Goal: Task Accomplishment & Management: Use online tool/utility

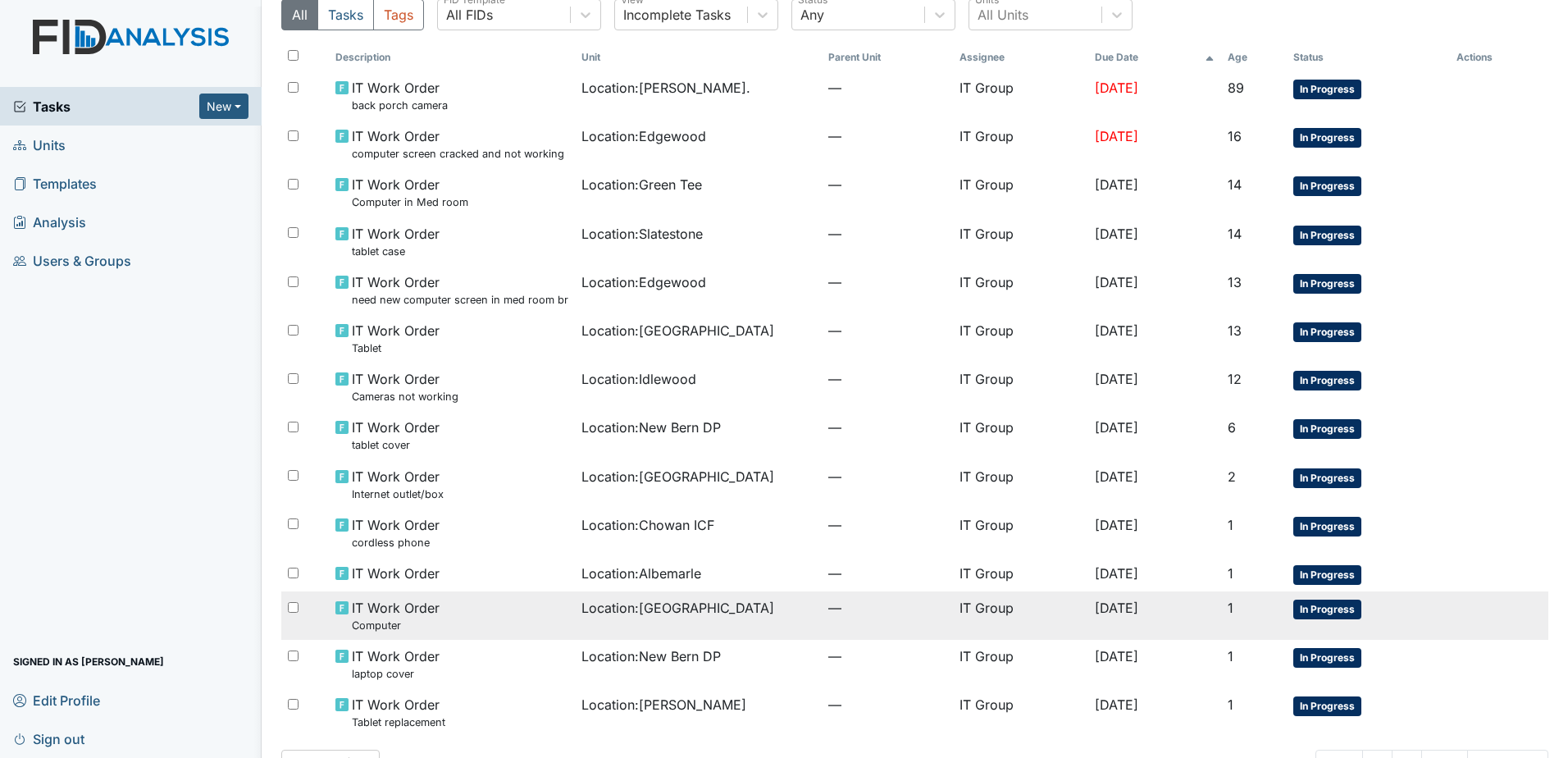
scroll to position [114, 0]
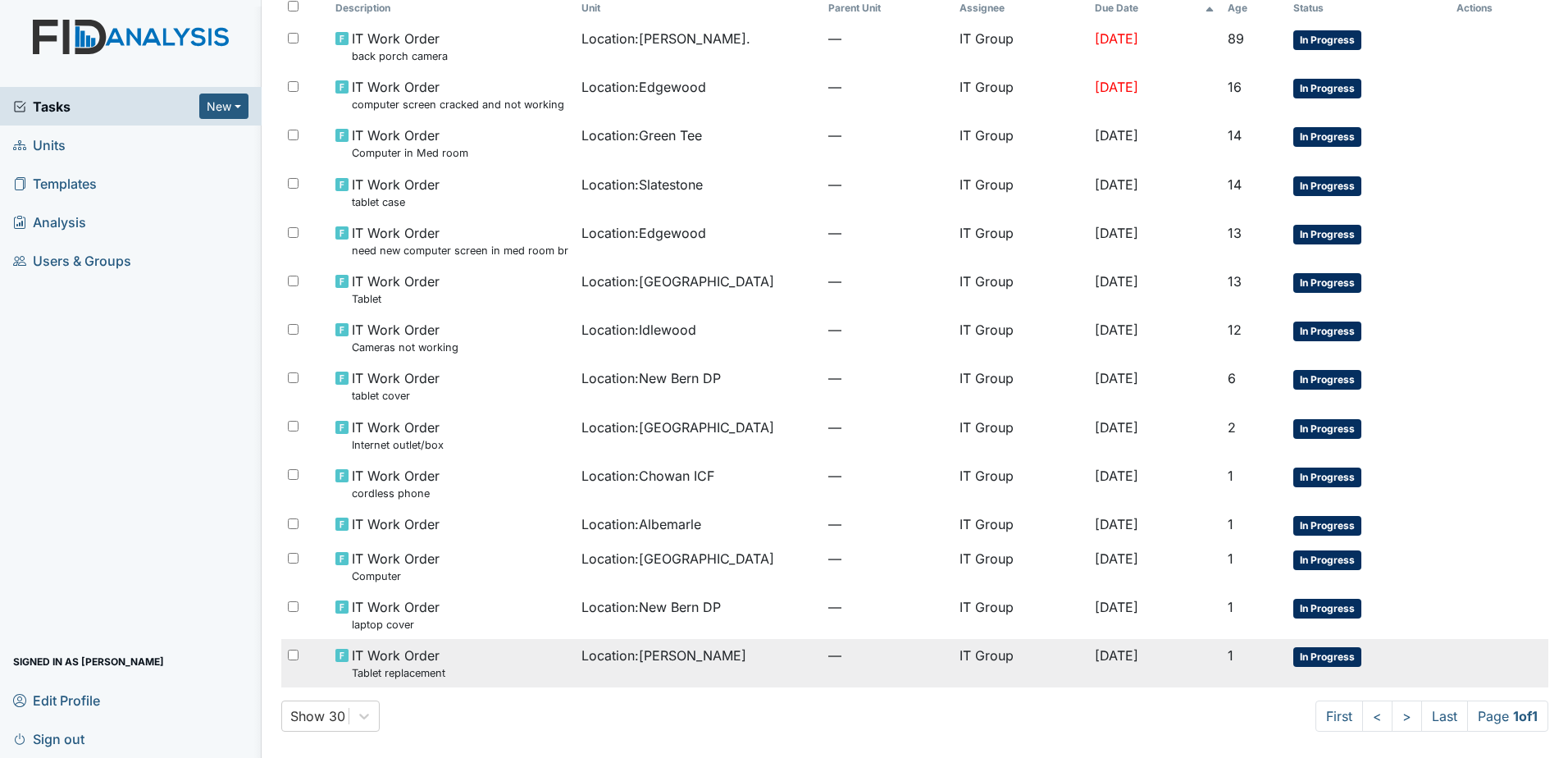
click at [632, 655] on span "Location : [PERSON_NAME]" at bounding box center [664, 656] width 165 height 20
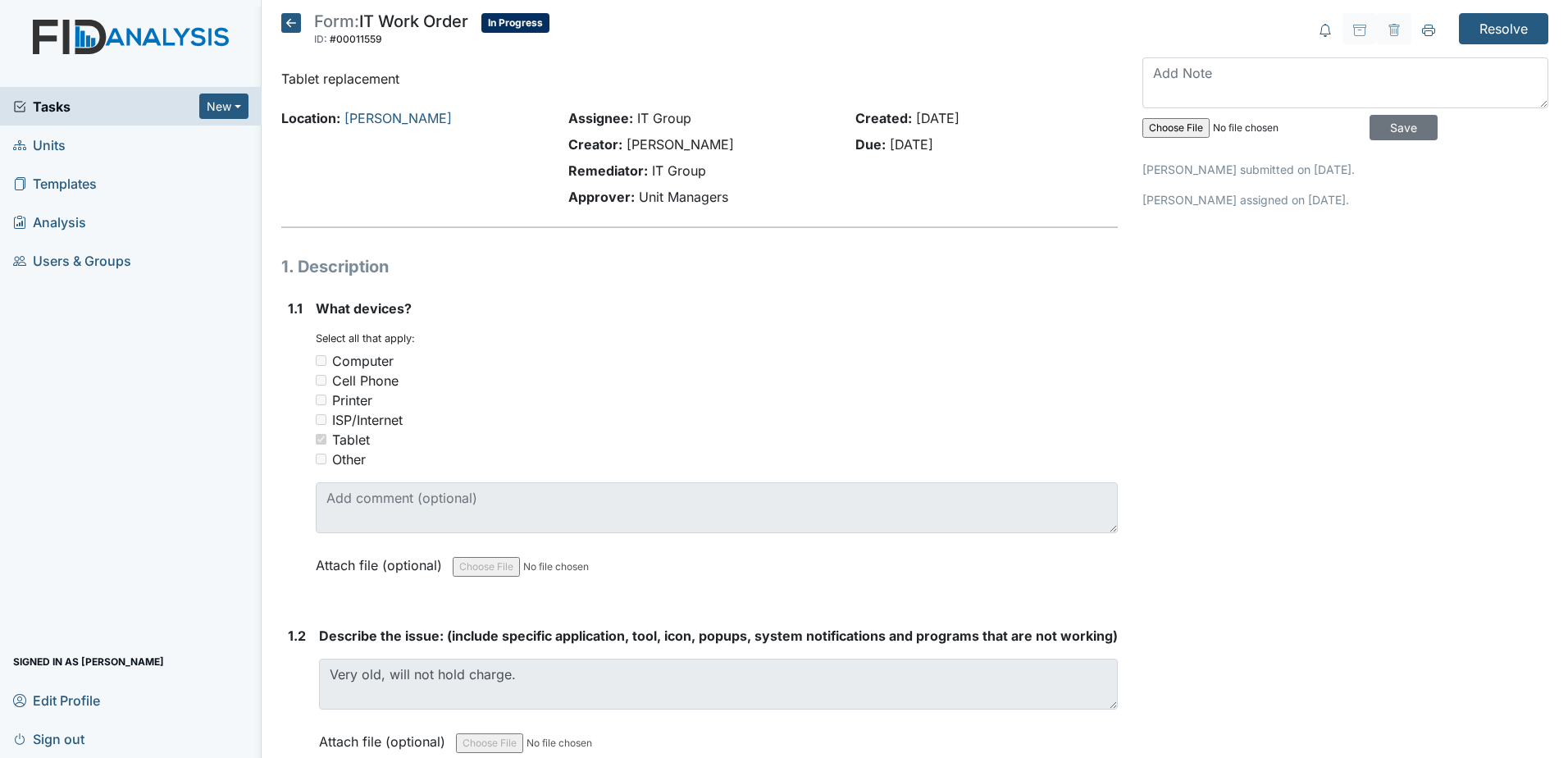
click at [292, 32] on icon at bounding box center [290, 23] width 20 height 20
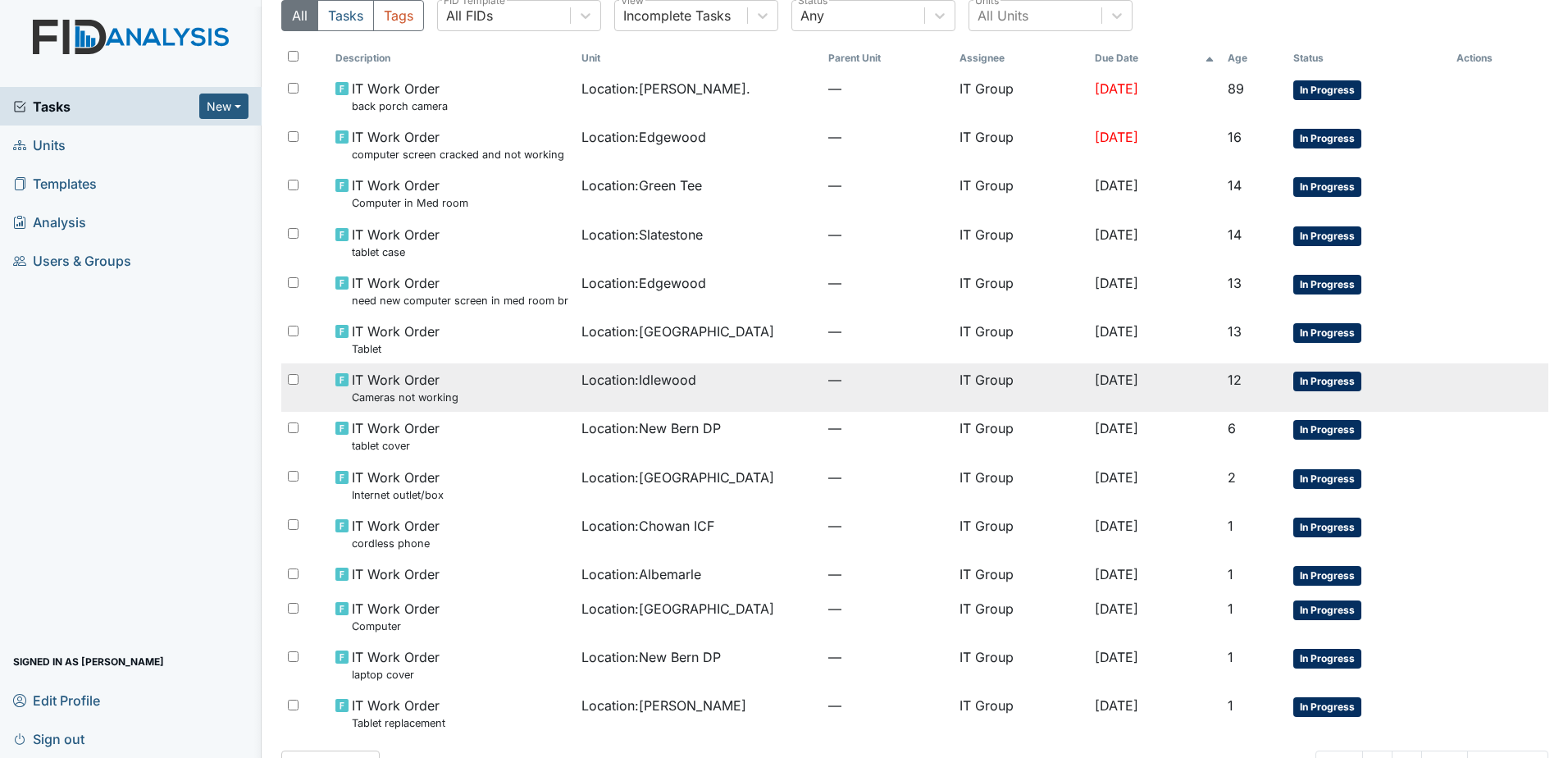
scroll to position [114, 0]
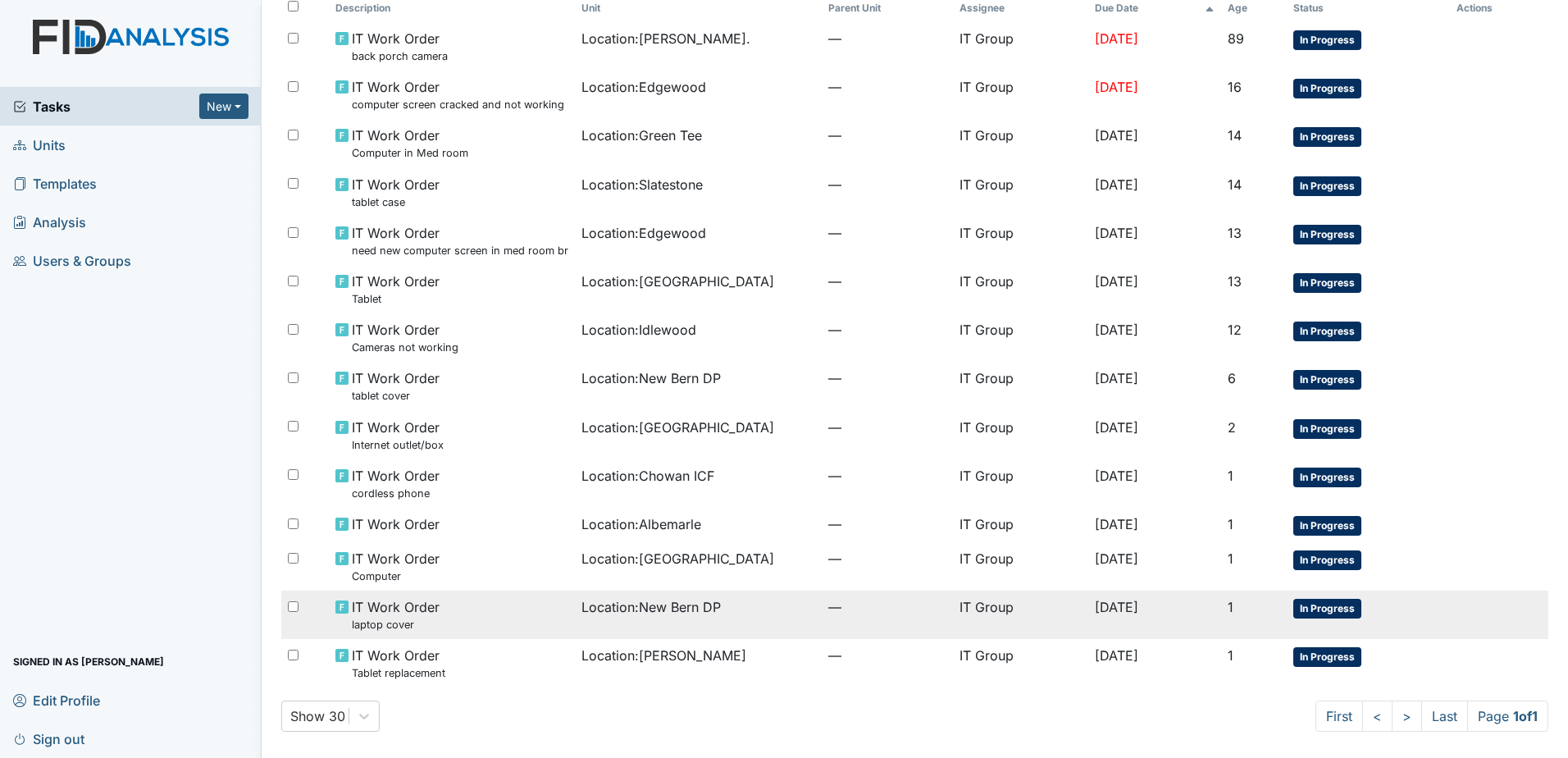
click at [612, 631] on td "Location : New Bern DP" at bounding box center [698, 615] width 247 height 49
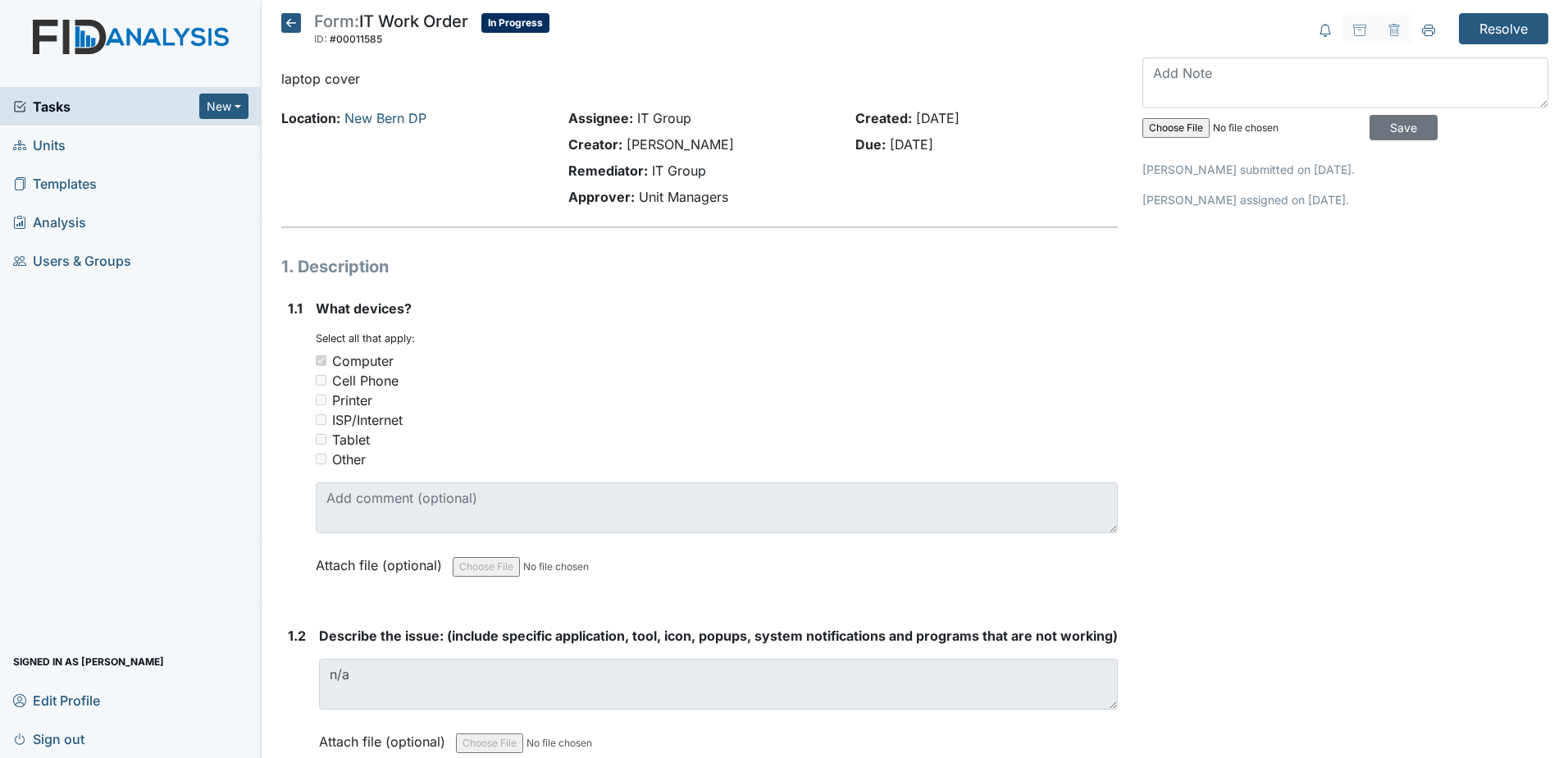
click at [292, 19] on icon at bounding box center [290, 23] width 20 height 20
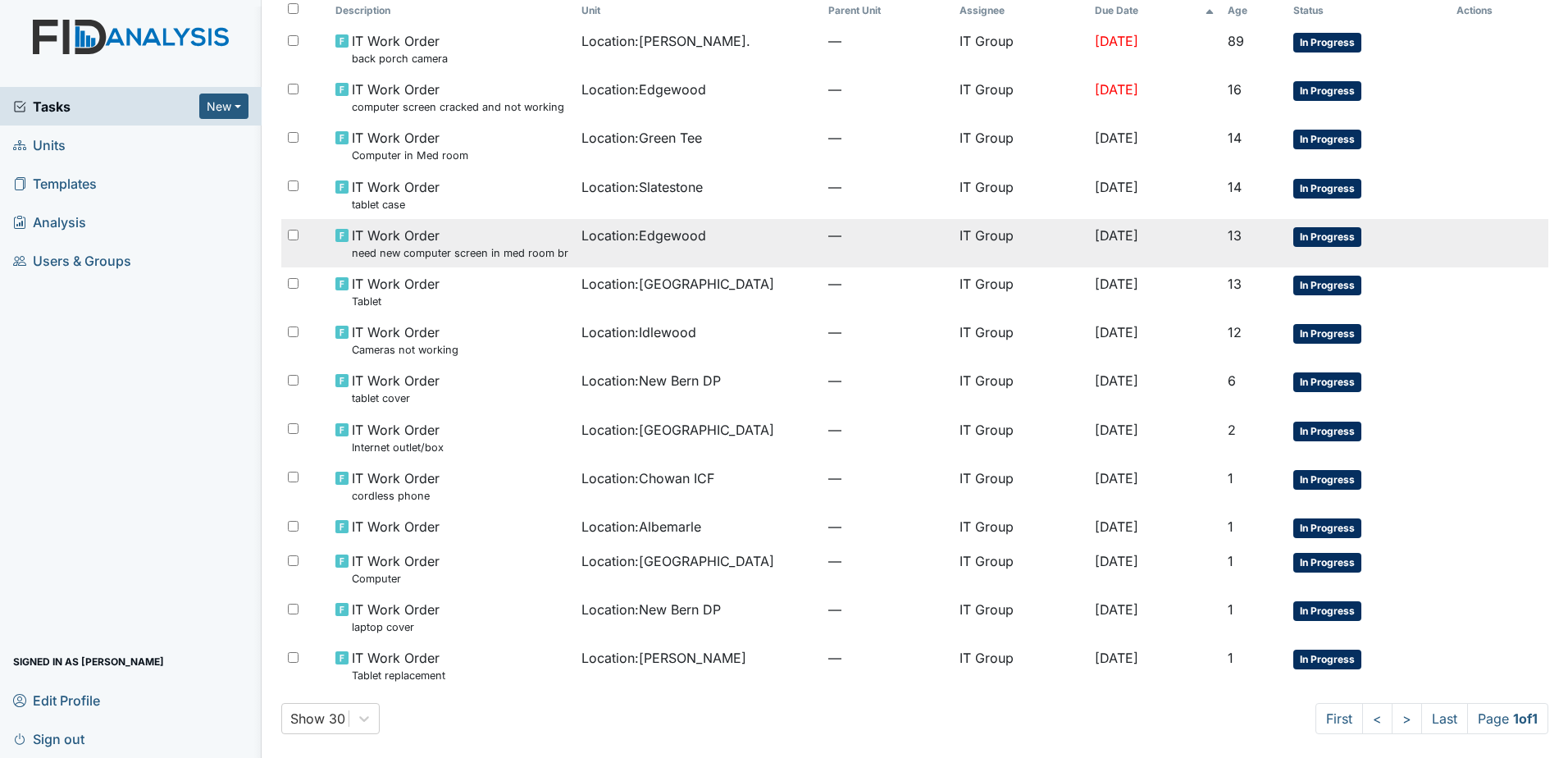
scroll to position [114, 0]
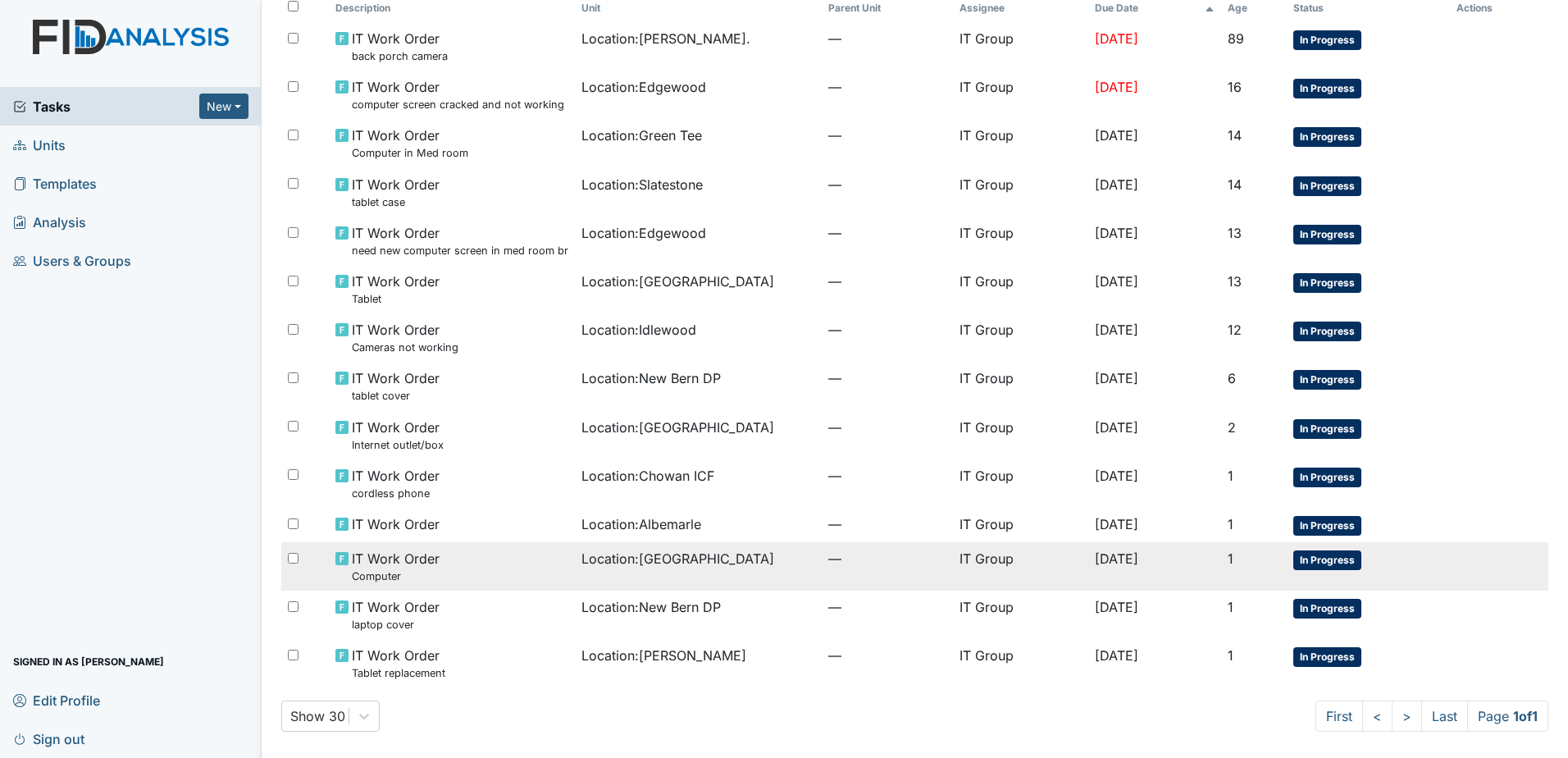
click at [626, 573] on td "Location : Cherry Lane" at bounding box center [698, 566] width 247 height 49
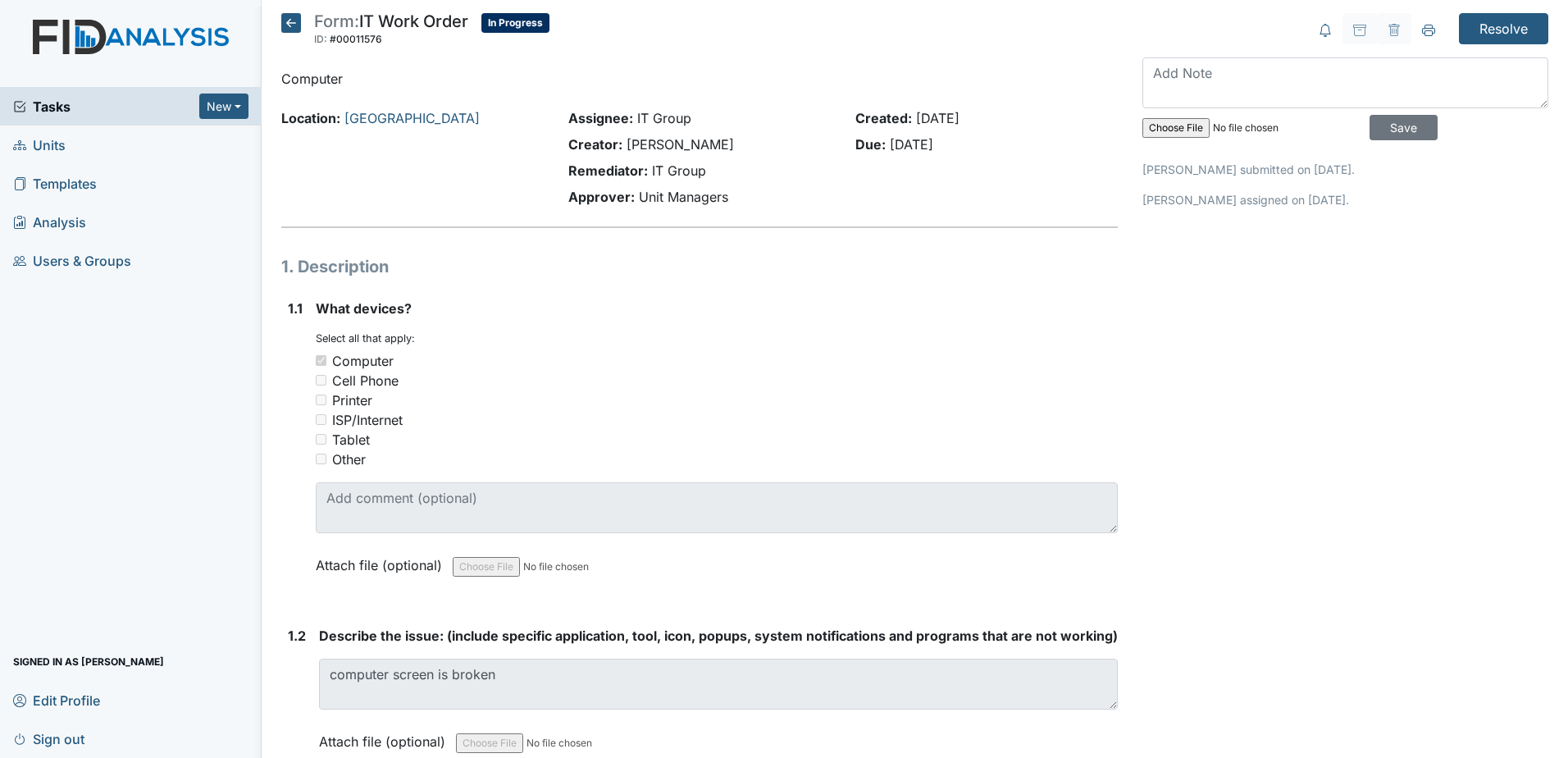
click at [286, 21] on icon at bounding box center [290, 23] width 20 height 20
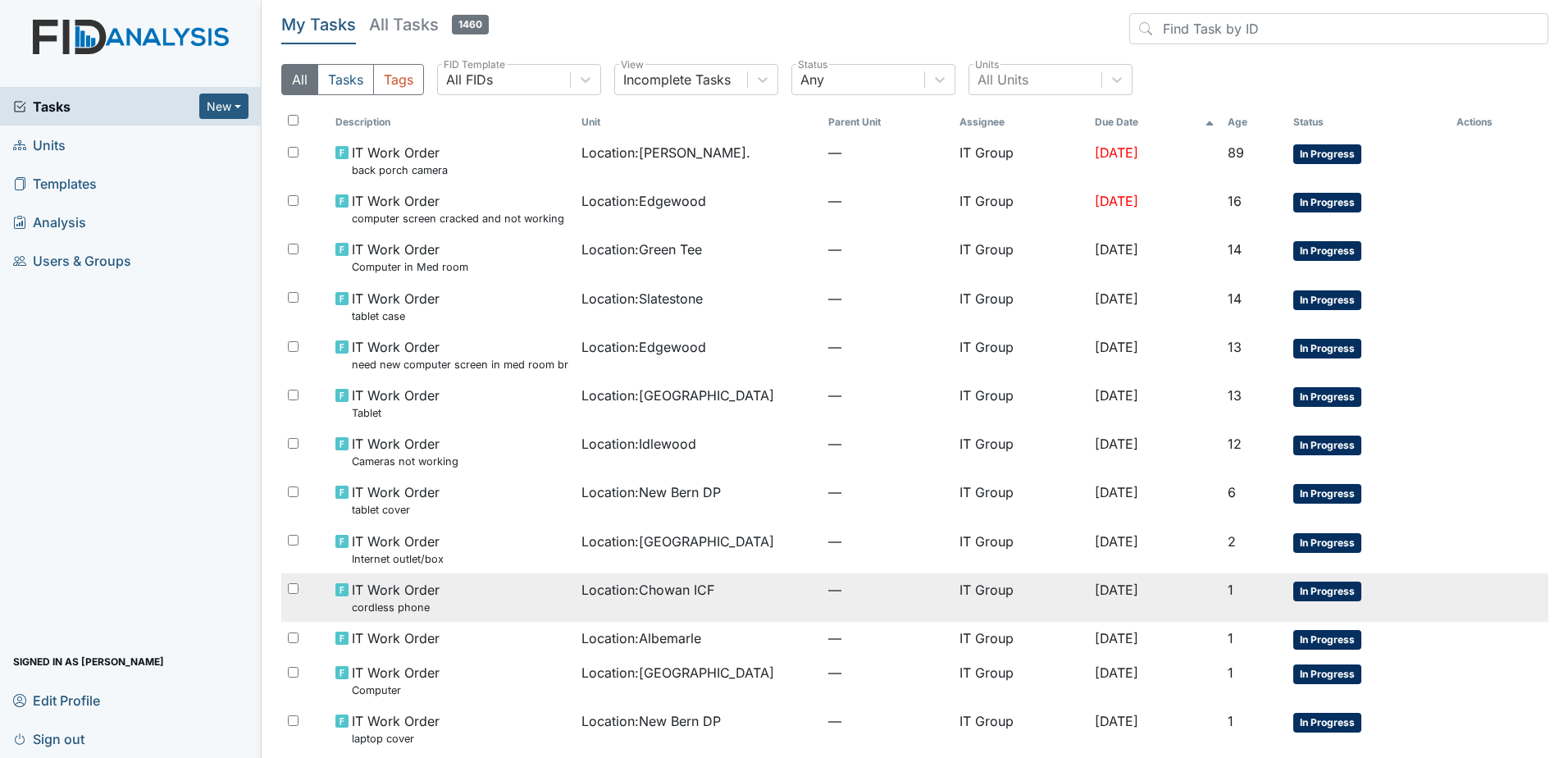
click at [689, 577] on td "Location : Chowan ICF" at bounding box center [698, 598] width 247 height 49
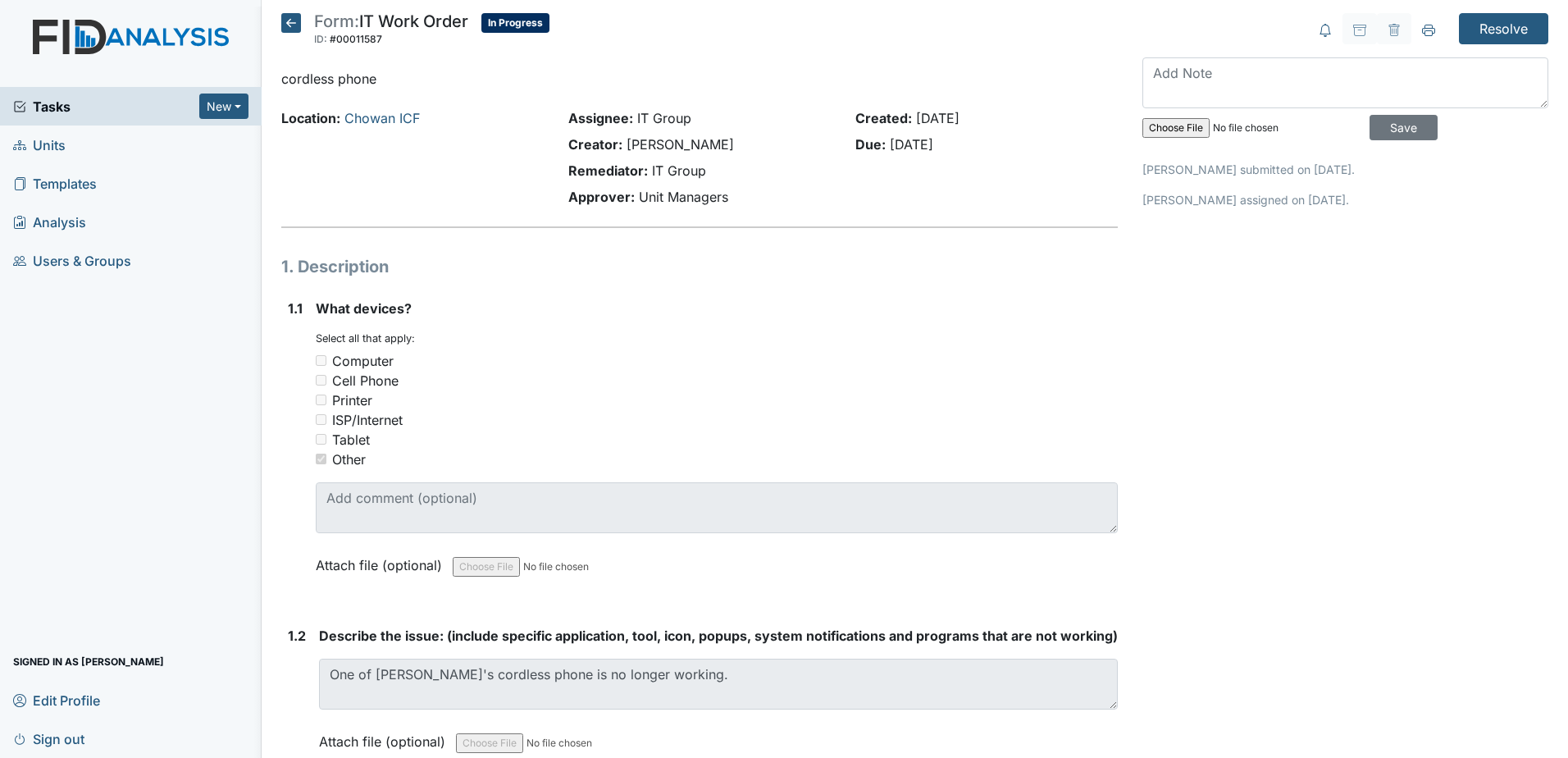
click at [291, 20] on icon at bounding box center [290, 23] width 20 height 20
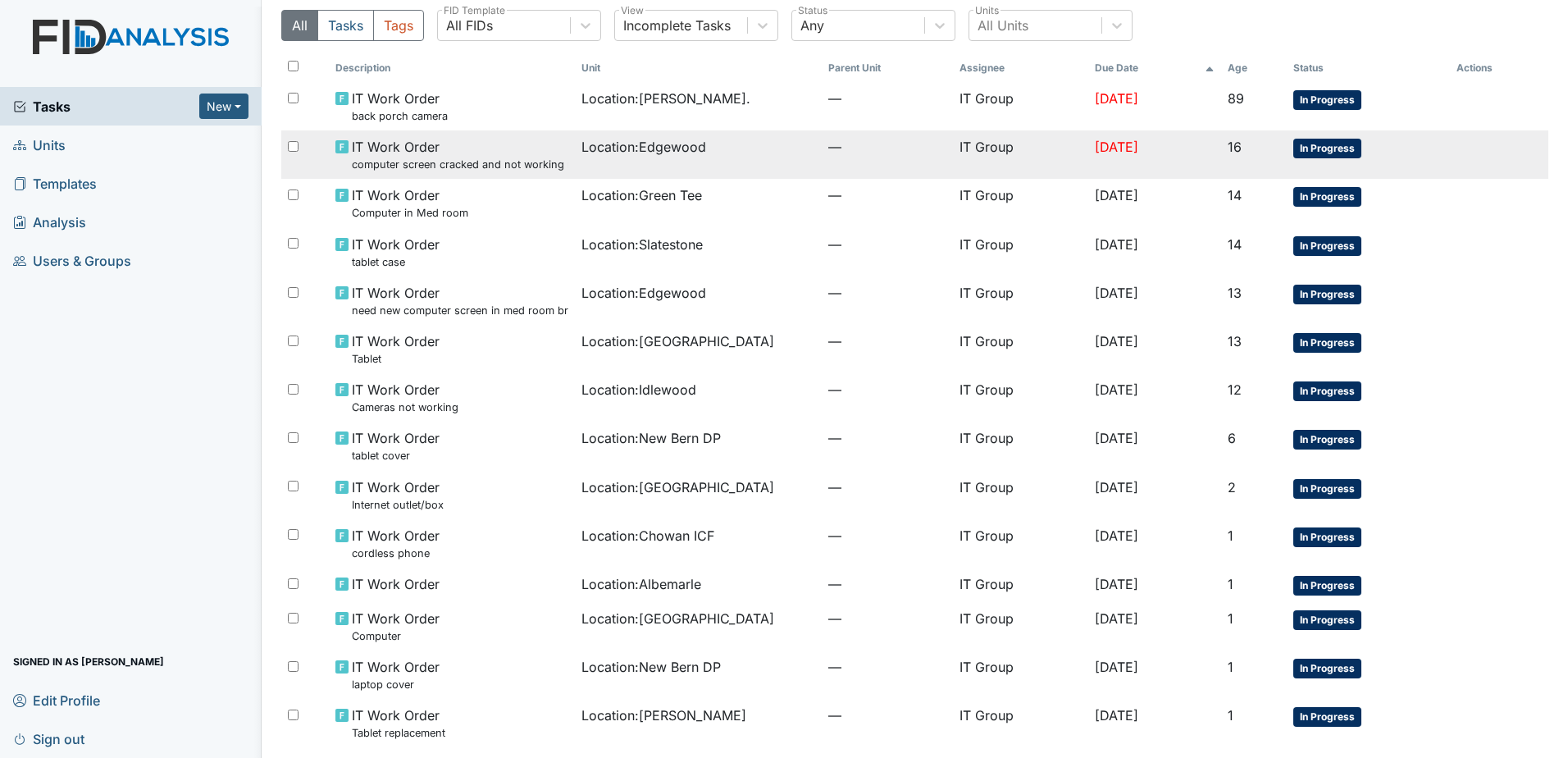
scroll to position [82, 0]
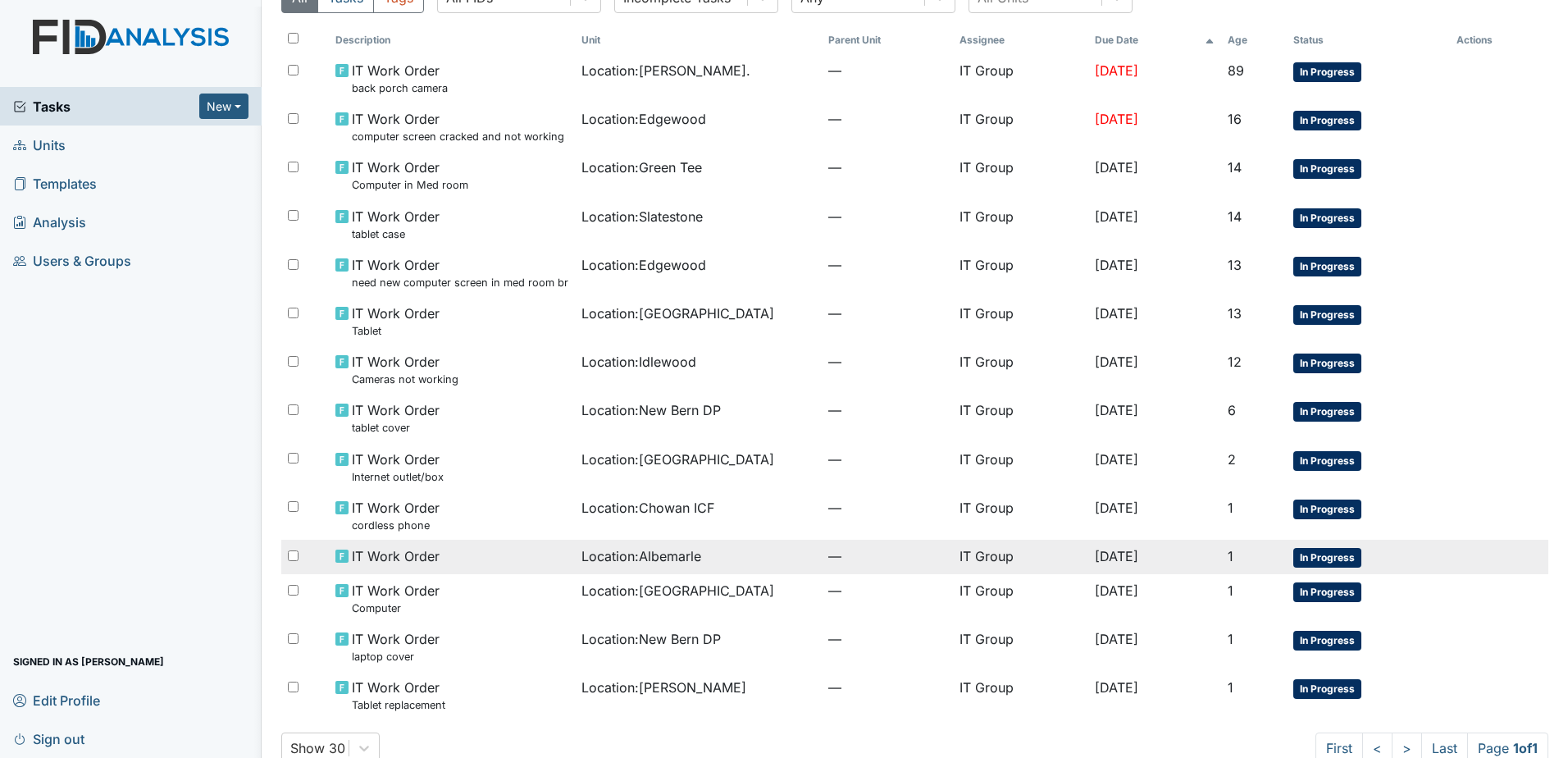
click at [647, 545] on td "Location : Albemarle" at bounding box center [698, 558] width 247 height 35
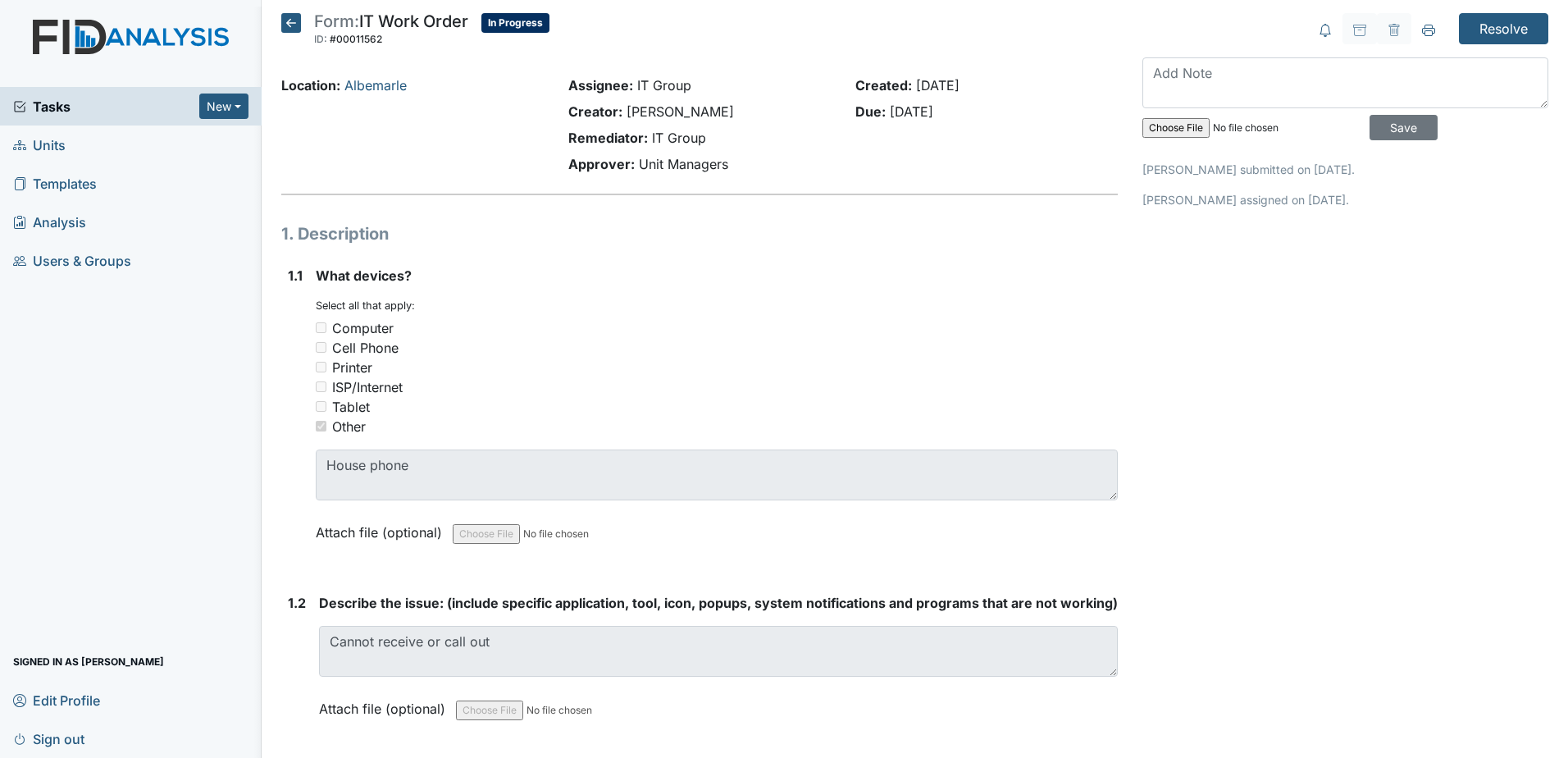
click at [296, 28] on icon at bounding box center [290, 23] width 20 height 20
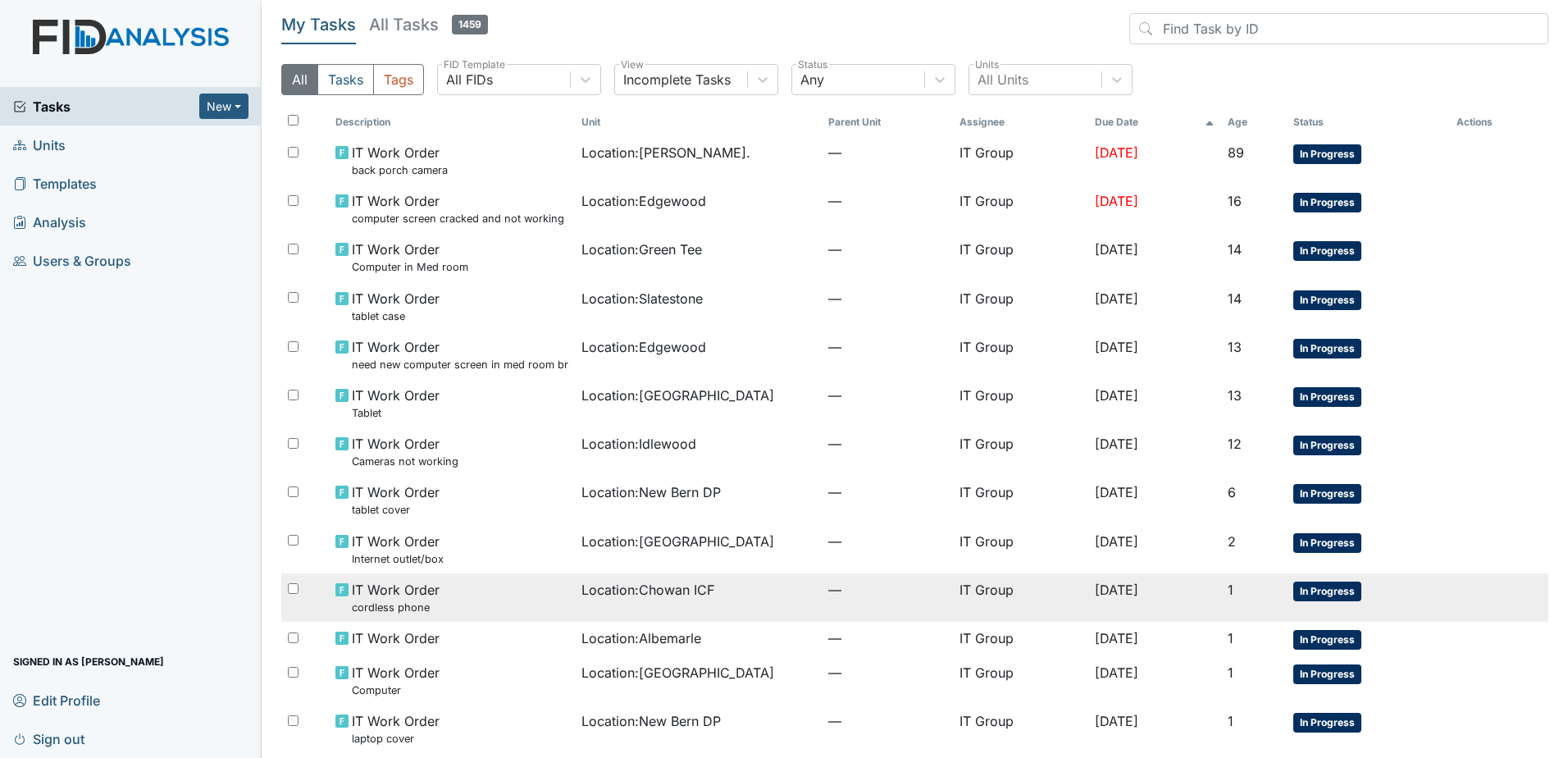
click at [736, 590] on div "Location : Chowan ICF" at bounding box center [699, 590] width 234 height 20
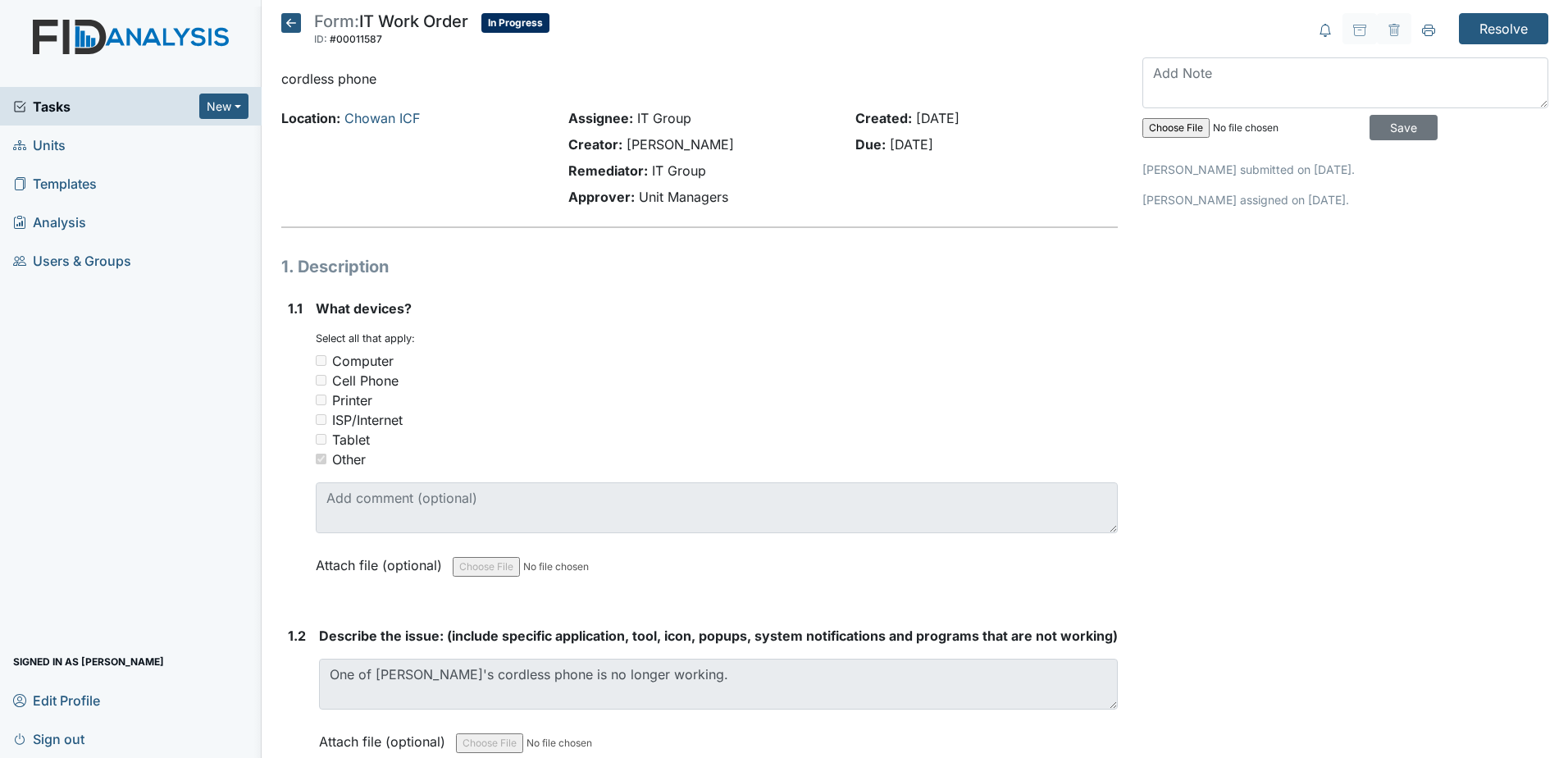
click at [287, 23] on icon at bounding box center [290, 23] width 20 height 20
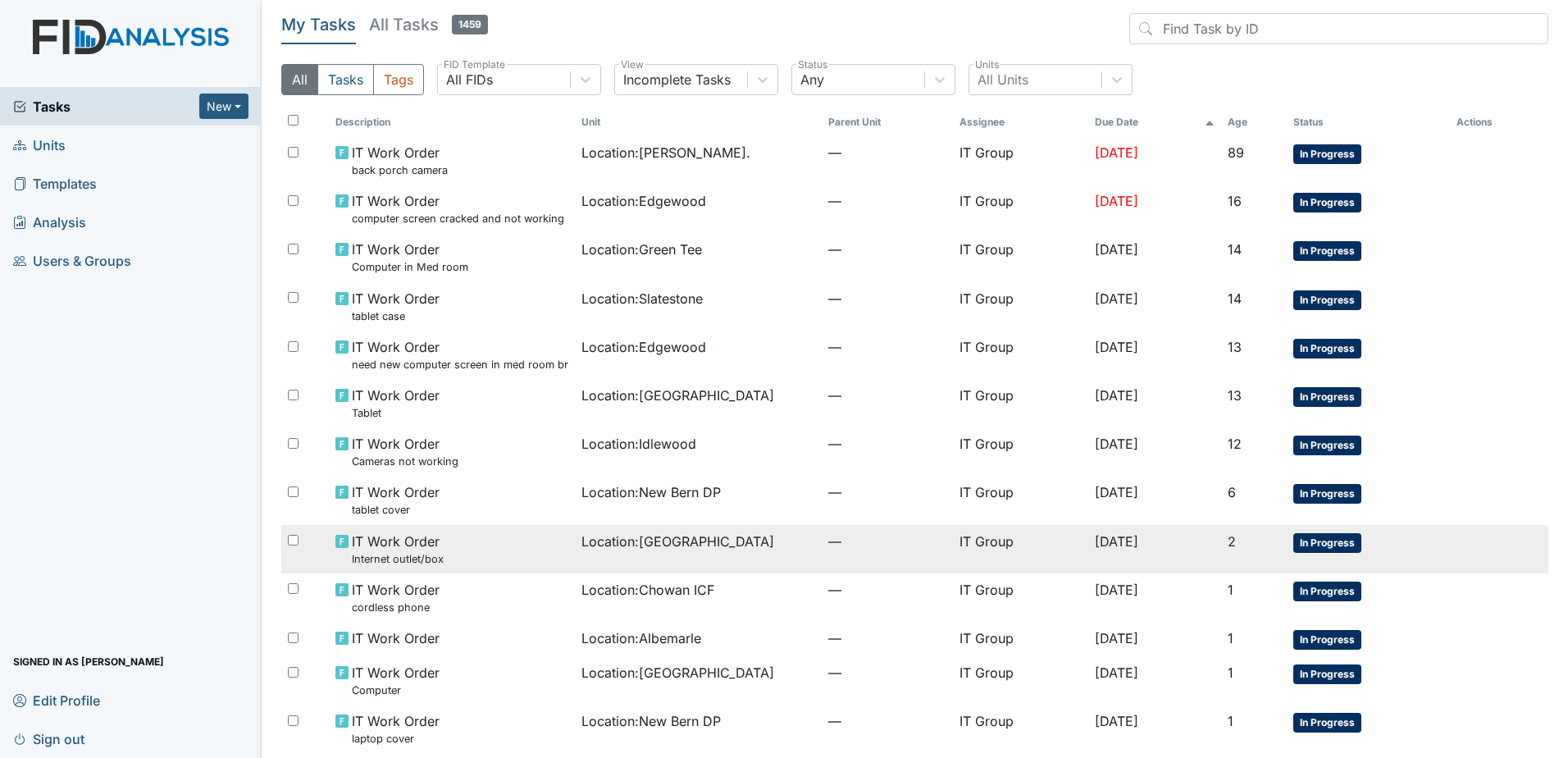
click at [661, 534] on span "Location : [GEOGRAPHIC_DATA]" at bounding box center [678, 541] width 192 height 20
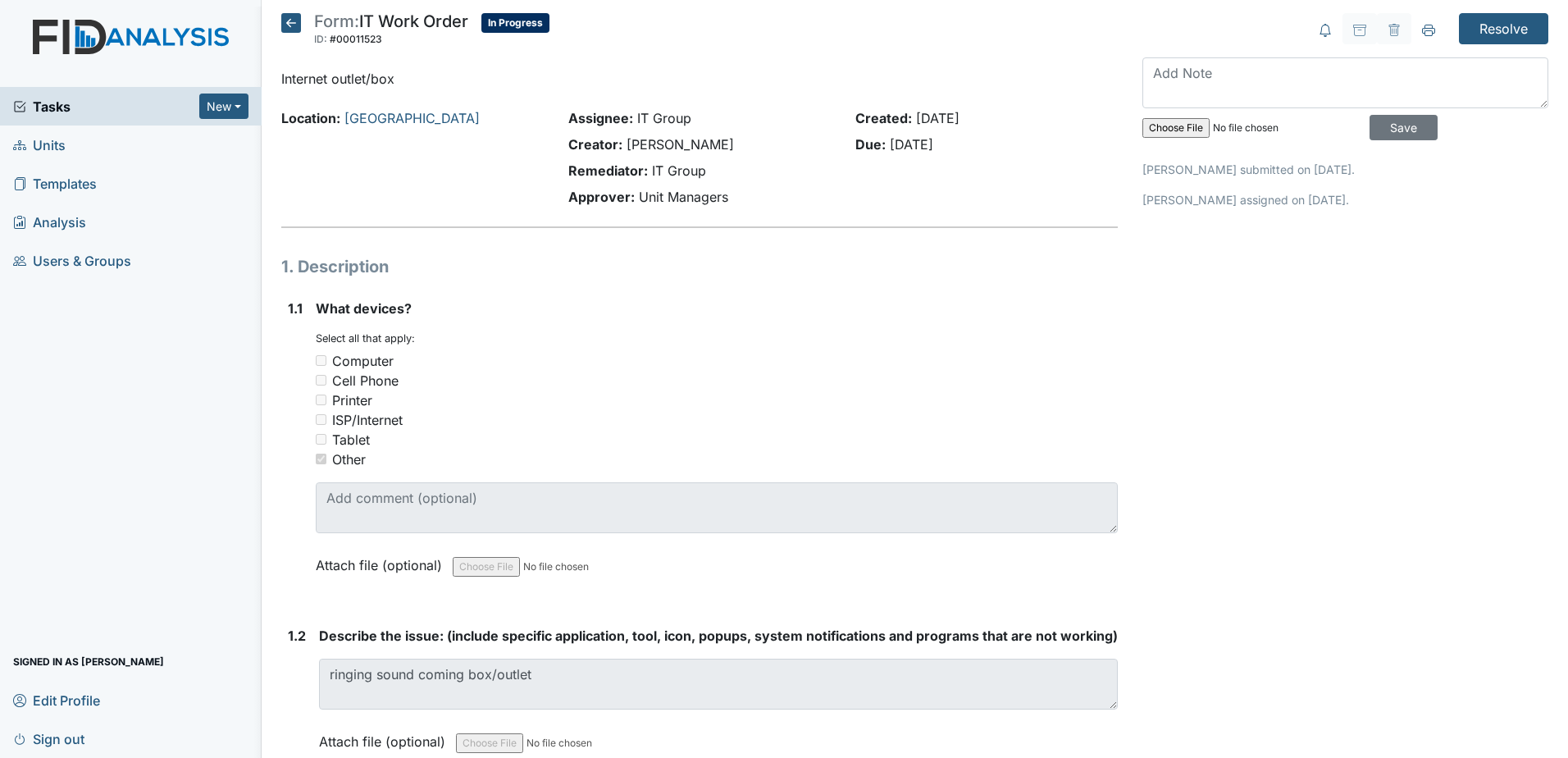
click at [295, 26] on icon at bounding box center [290, 23] width 20 height 20
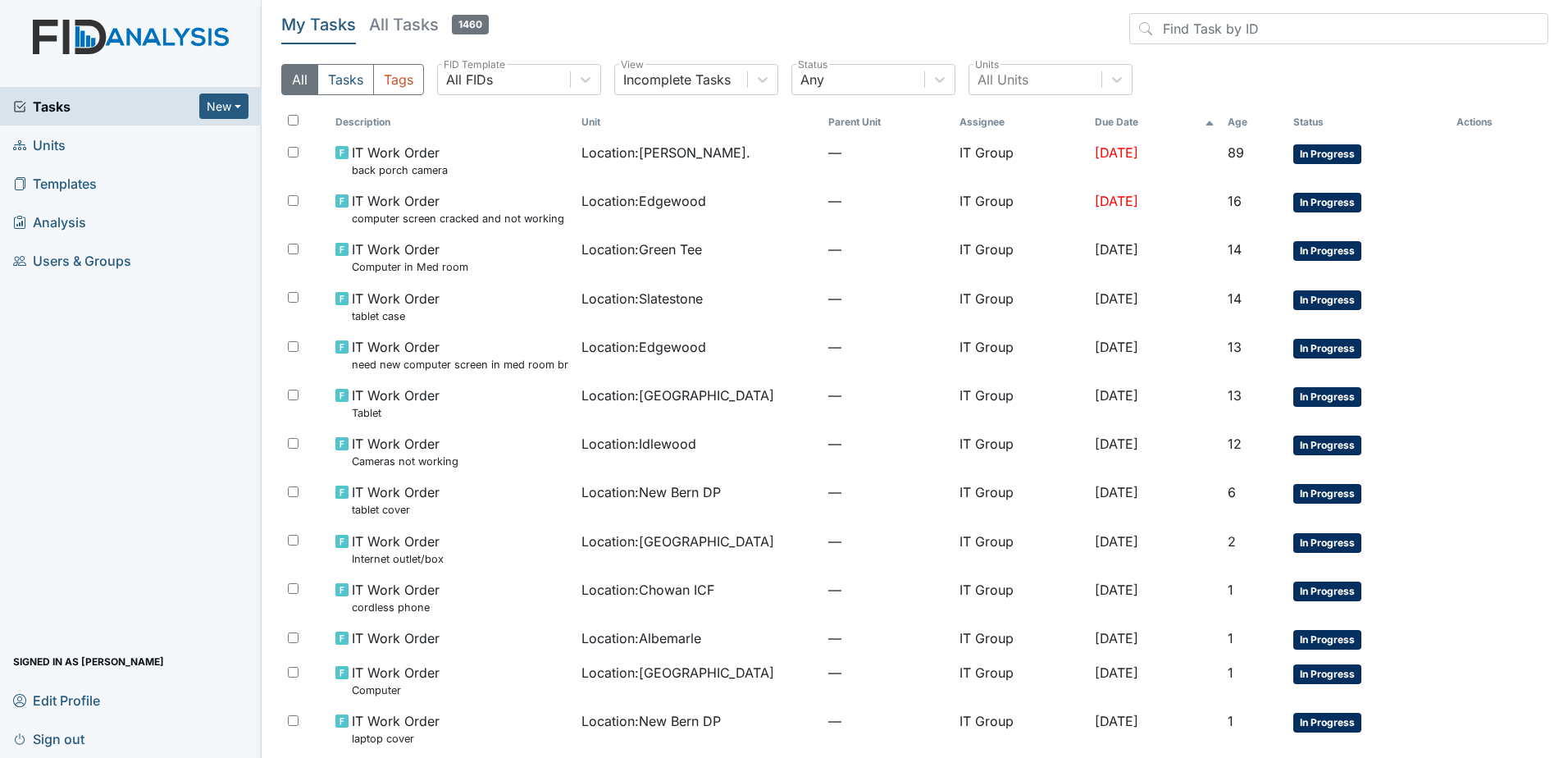
drag, startPoint x: 153, startPoint y: 2, endPoint x: 249, endPoint y: 587, distance: 592.8
click at [249, 587] on div "Tasks New Form Inspection Document Bundle Units Templates Analysis Users & Grou…" at bounding box center [131, 422] width 262 height 671
drag, startPoint x: 127, startPoint y: 2, endPoint x: 529, endPoint y: 8, distance: 402.0
click at [529, 8] on main "My Tasks All Tasks 1460 All Tasks Tags All FIDs FID Template Incomplete Tasks V…" at bounding box center [914, 379] width 1306 height 758
